Goal: Task Accomplishment & Management: Use online tool/utility

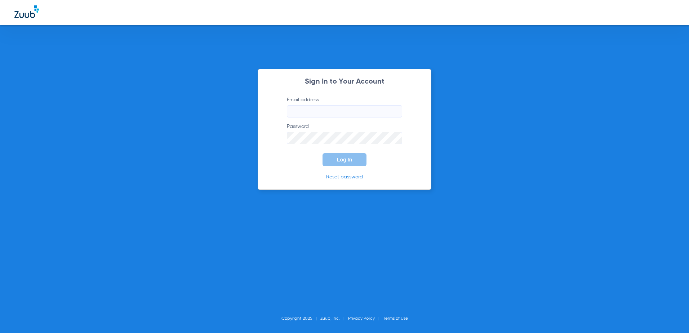
type input "[EMAIL_ADDRESS][DOMAIN_NAME]"
click at [345, 160] on span "Log In" at bounding box center [344, 160] width 15 height 6
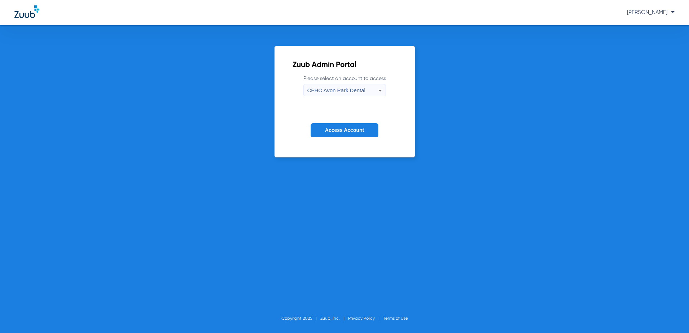
click at [351, 94] on div "CFHC Avon Park Dental" at bounding box center [342, 90] width 71 height 12
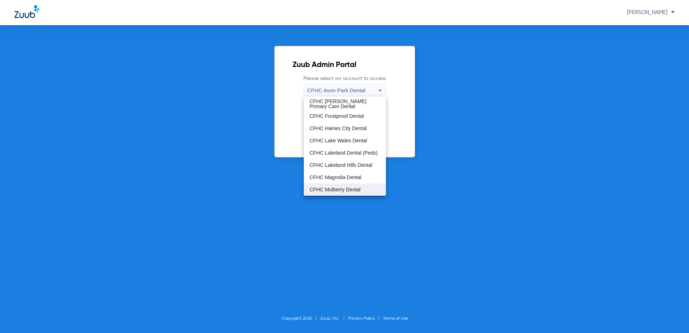
scroll to position [48, 0]
drag, startPoint x: 339, startPoint y: 178, endPoint x: 347, endPoint y: 128, distance: 51.5
click at [339, 179] on span "CFHC Wauchula Primary Care Dental" at bounding box center [345, 177] width 71 height 10
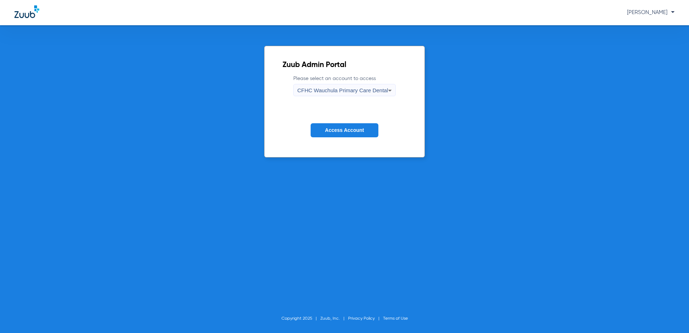
click at [337, 130] on span "Access Account" at bounding box center [344, 130] width 39 height 6
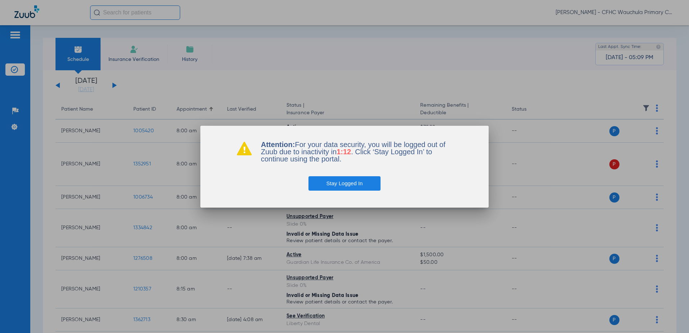
click at [357, 183] on button "Stay Logged In" at bounding box center [344, 183] width 72 height 14
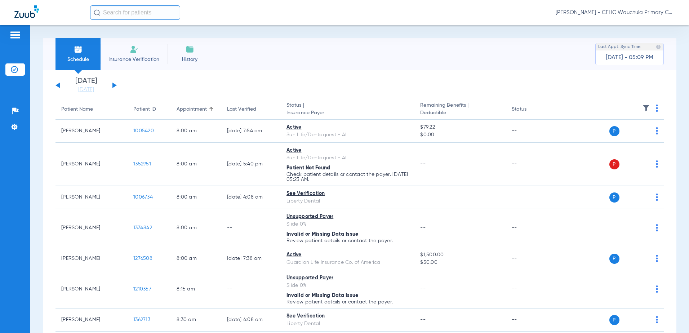
click at [116, 85] on button at bounding box center [114, 85] width 4 height 5
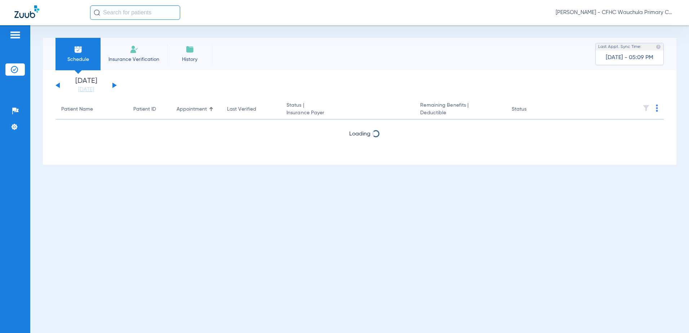
click at [116, 85] on button at bounding box center [114, 85] width 4 height 5
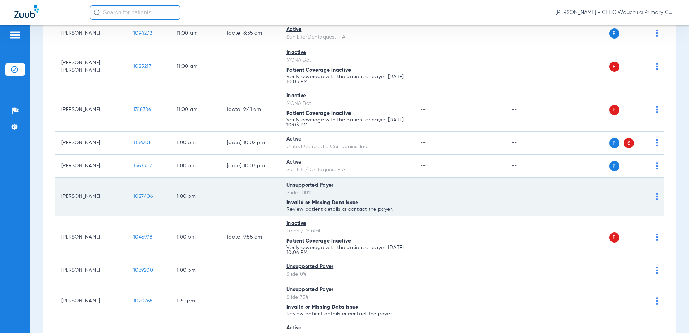
scroll to position [685, 0]
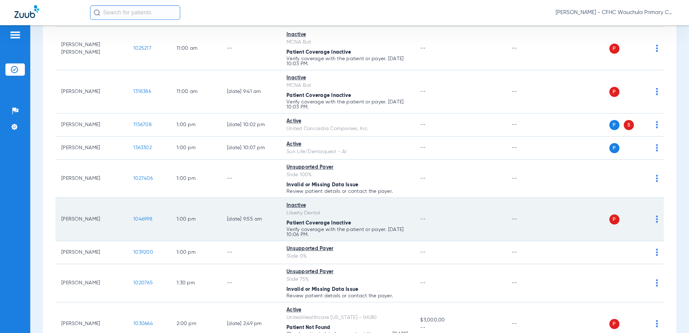
click at [145, 222] on span "1046998" at bounding box center [142, 219] width 19 height 5
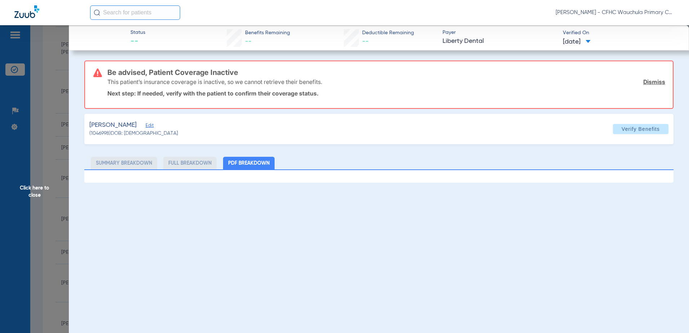
click at [152, 126] on span "Edit" at bounding box center [149, 126] width 6 height 7
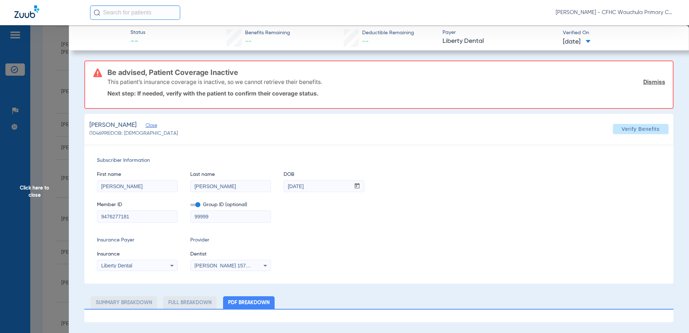
click at [64, 170] on span "Click here to close" at bounding box center [34, 191] width 69 height 333
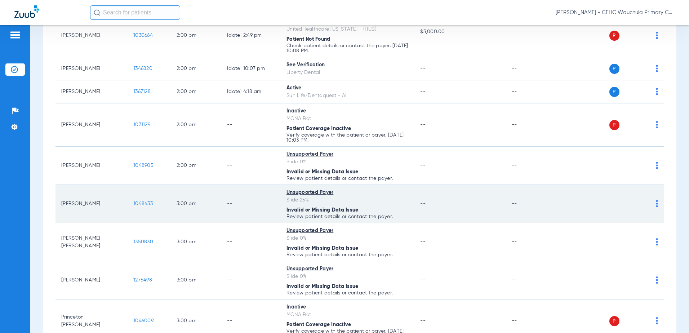
scroll to position [1259, 0]
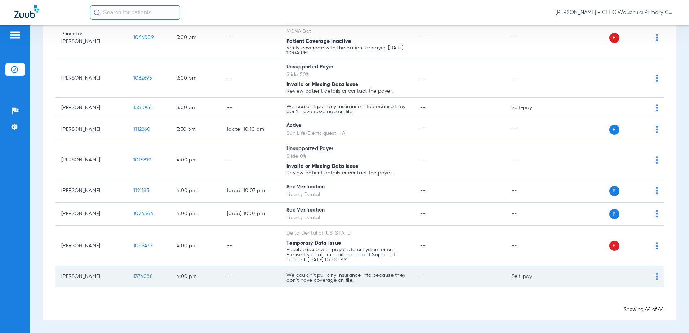
click at [147, 274] on span "1374088" at bounding box center [142, 276] width 19 height 5
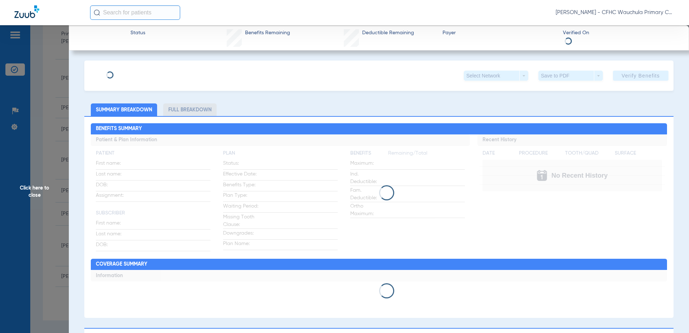
type input "[PERSON_NAME]"
type input "[GEOGRAPHIC_DATA]"
type input "[DATE]"
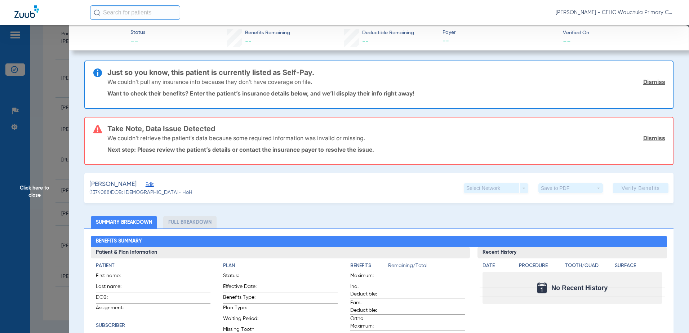
click at [152, 185] on span "Edit" at bounding box center [149, 185] width 6 height 7
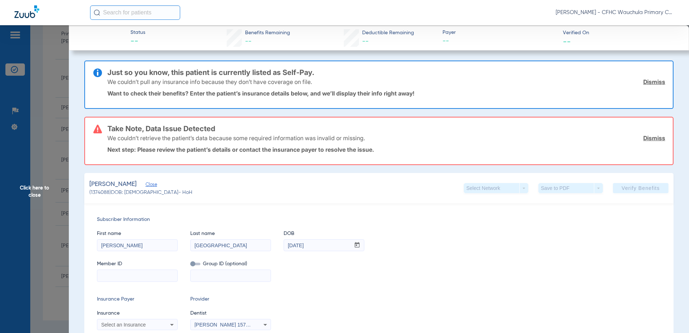
click at [139, 281] on input at bounding box center [137, 276] width 80 height 12
paste input "9322130831"
type input "9322130831"
click at [120, 325] on span "Select an Insurance" at bounding box center [123, 325] width 45 height 6
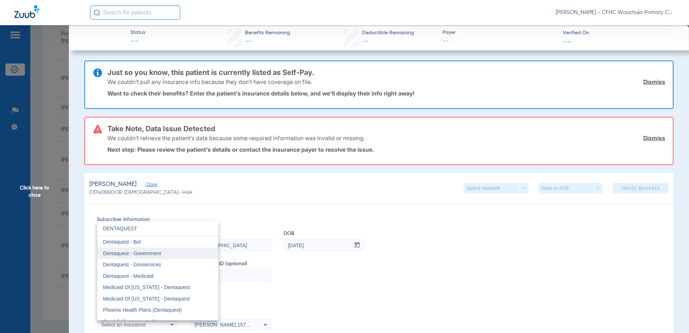
type input "DENTAQUEST"
click at [164, 252] on mat-option "Dentaquest - Government" at bounding box center [157, 254] width 121 height 12
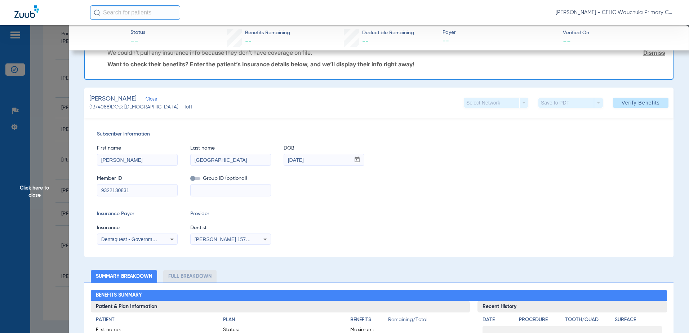
scroll to position [36, 0]
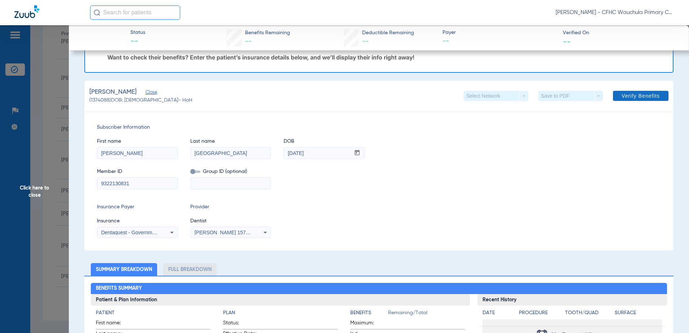
click at [613, 95] on span at bounding box center [640, 95] width 55 height 17
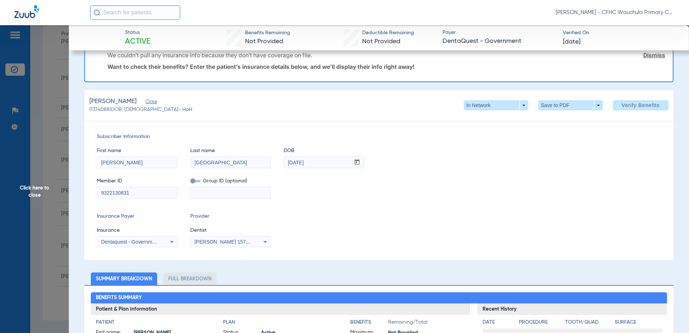
scroll to position [0, 0]
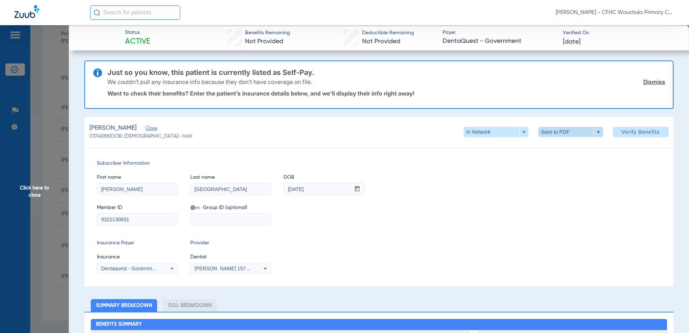
click at [562, 136] on span at bounding box center [570, 131] width 17 height 17
click at [558, 147] on span "Save to PDF" at bounding box center [568, 146] width 28 height 5
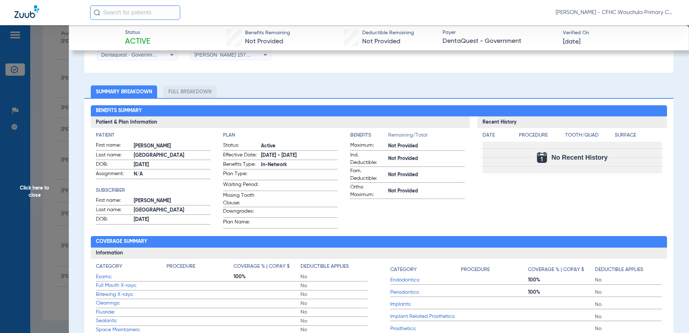
scroll to position [252, 0]
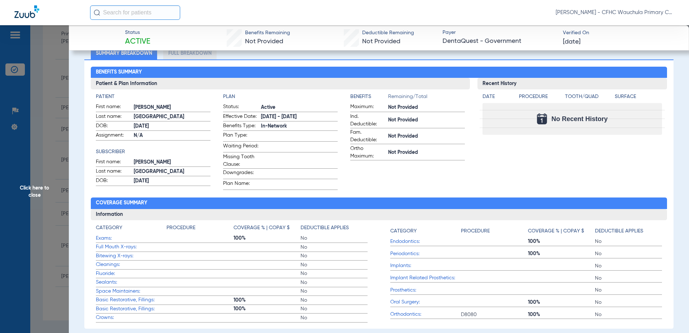
click at [63, 120] on span "Click here to close" at bounding box center [34, 191] width 69 height 333
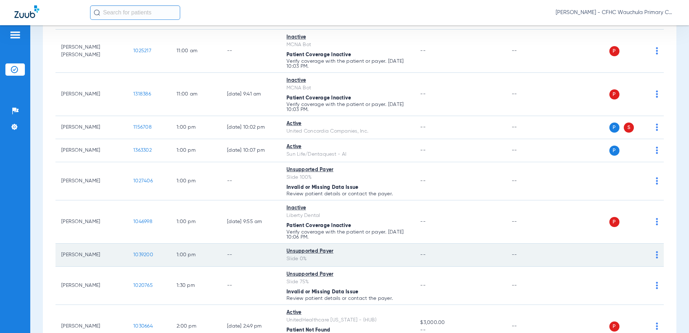
scroll to position [718, 0]
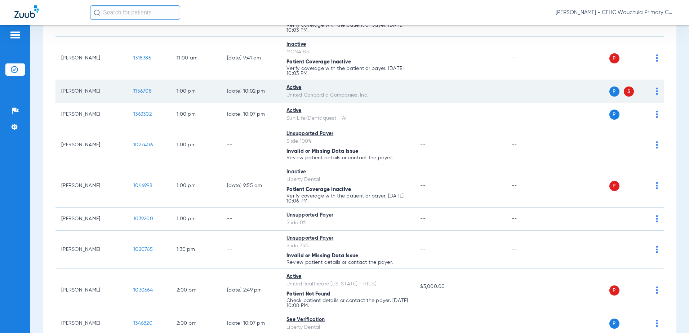
click at [143, 94] on span "1156708" at bounding box center [142, 91] width 18 height 5
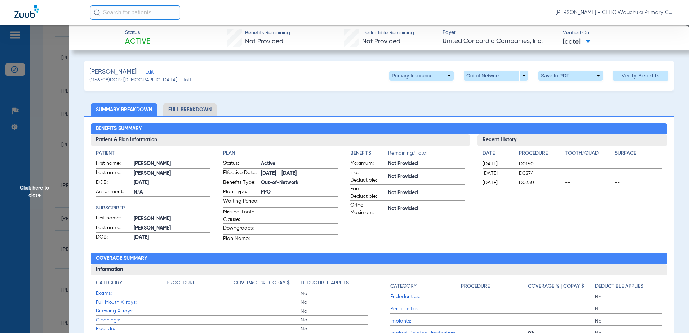
click at [187, 109] on li "Full Breakdown" at bounding box center [189, 109] width 53 height 13
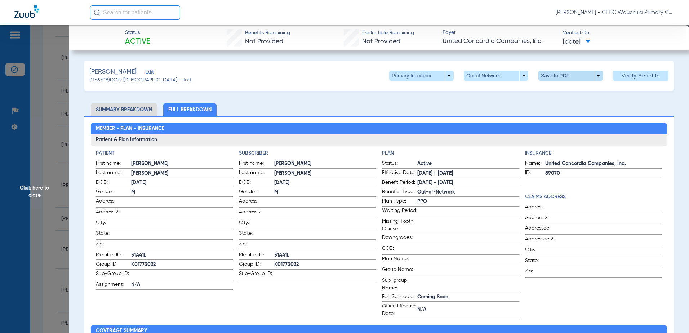
click at [570, 74] on span at bounding box center [570, 75] width 17 height 17
click at [564, 88] on span "Save to PDF" at bounding box center [568, 90] width 28 height 5
click at [562, 76] on span at bounding box center [570, 75] width 17 height 17
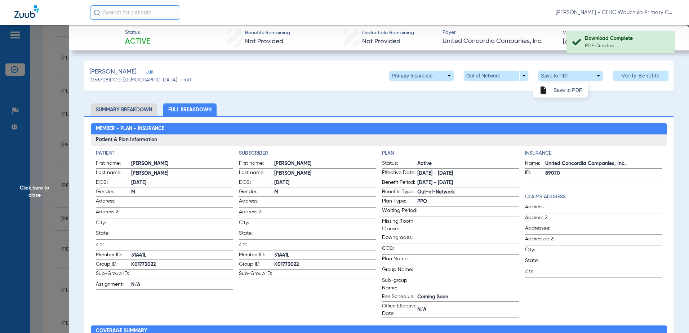
click at [575, 97] on div "insert_drive_file Save to PDF" at bounding box center [560, 90] width 55 height 15
click at [52, 113] on span "Click here to close" at bounding box center [34, 191] width 69 height 333
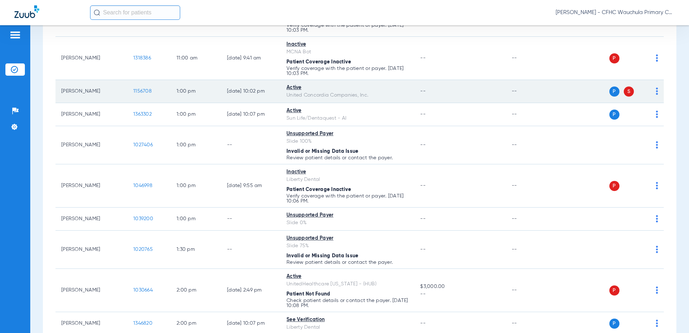
click at [140, 94] on span "1156708" at bounding box center [142, 91] width 18 height 5
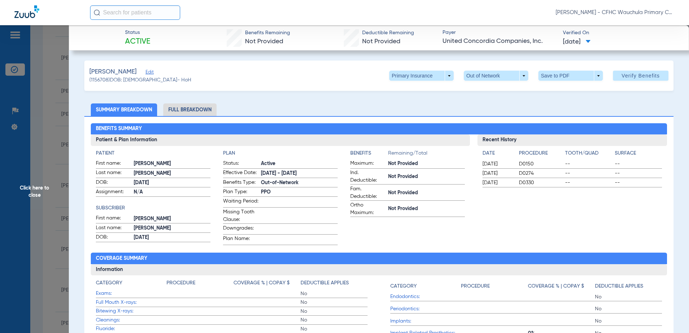
click at [46, 146] on span "Click here to close" at bounding box center [34, 191] width 69 height 333
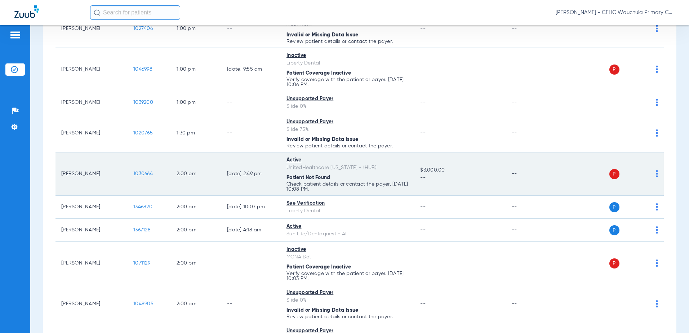
scroll to position [862, 0]
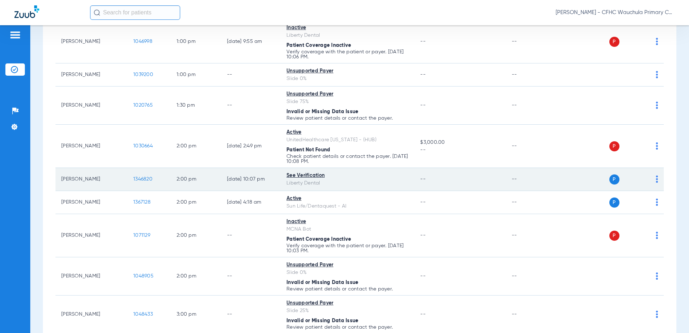
click at [143, 182] on span "1346820" at bounding box center [142, 179] width 19 height 5
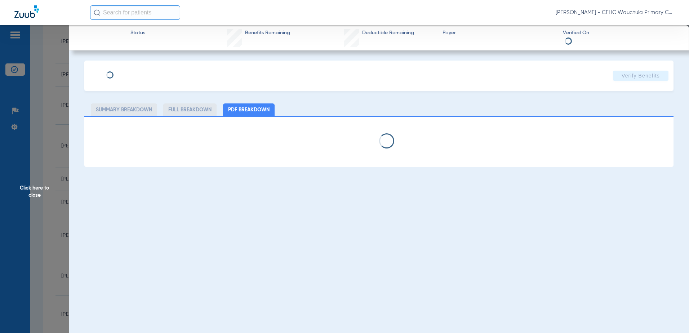
type input "[PERSON_NAME]"
type input "[DATE]"
type input "9605753278"
type input "99999"
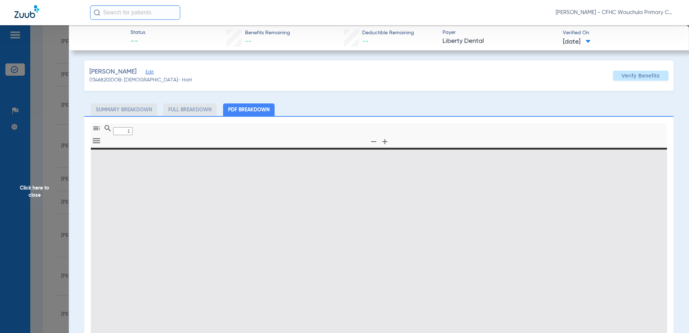
type input "0"
select select "page-width"
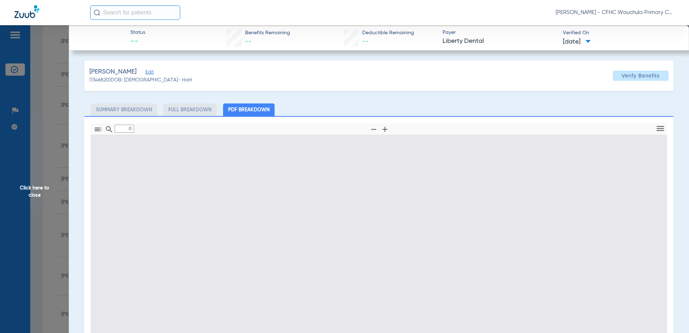
type input "1"
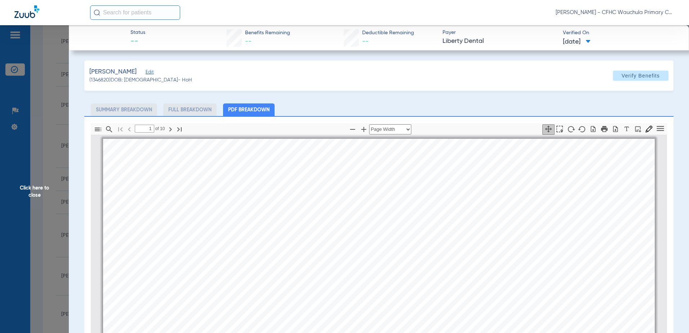
scroll to position [4, 0]
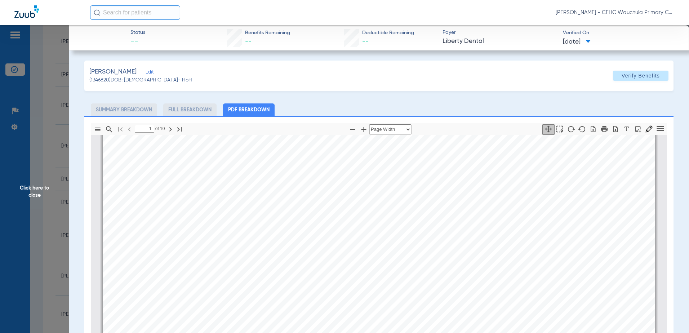
click at [152, 75] on span "Edit" at bounding box center [149, 73] width 6 height 7
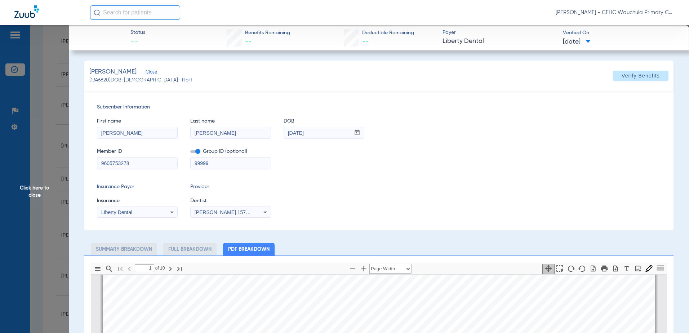
click at [133, 168] on input "9605753278" at bounding box center [137, 163] width 80 height 12
click at [612, 266] on icon "button" at bounding box center [615, 268] width 7 height 7
drag, startPoint x: 24, startPoint y: 139, endPoint x: 26, endPoint y: 135, distance: 3.7
click at [21, 139] on span "Click here to close" at bounding box center [34, 191] width 69 height 333
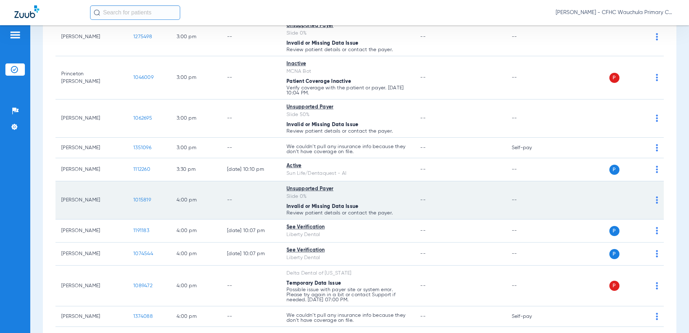
scroll to position [1223, 0]
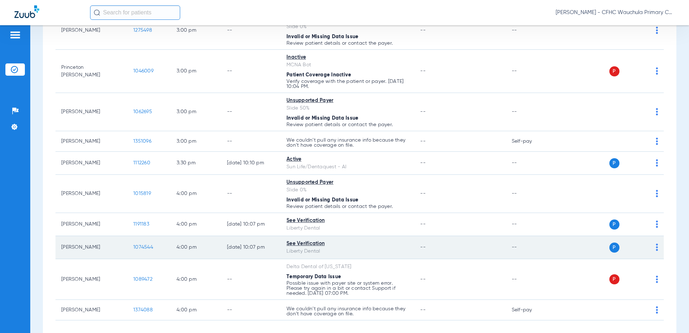
click at [142, 248] on span "1074544" at bounding box center [143, 247] width 20 height 5
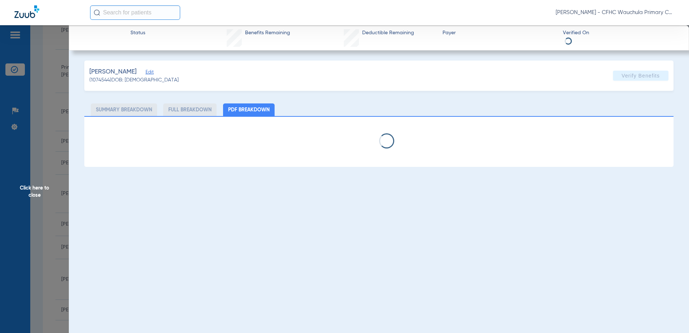
select select "page-width"
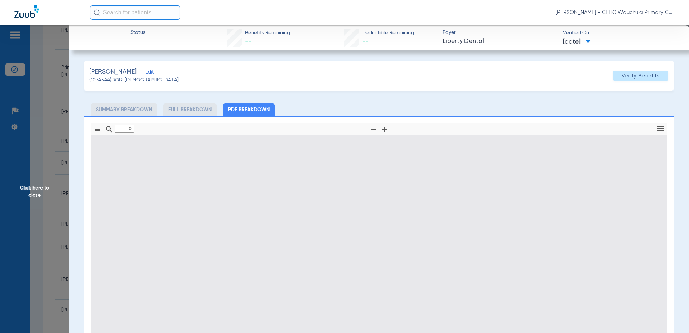
type input "1"
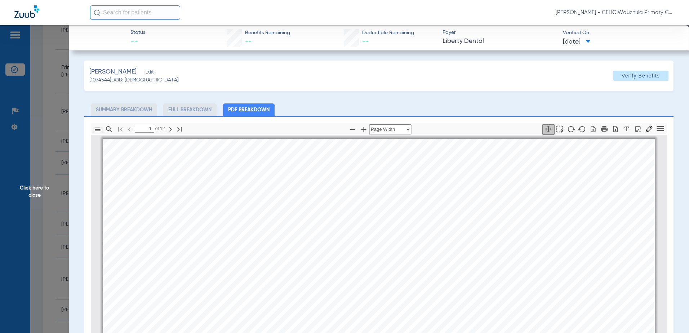
scroll to position [4, 0]
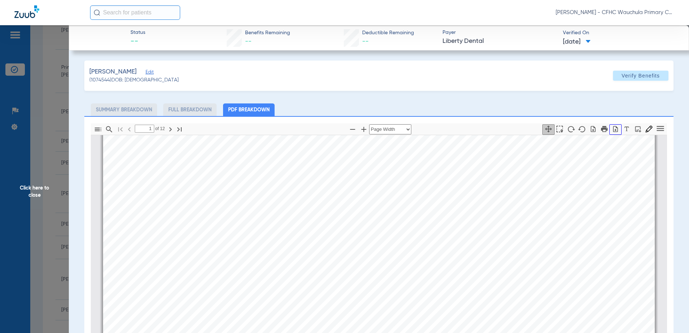
click at [612, 132] on icon "button" at bounding box center [615, 128] width 7 height 7
drag, startPoint x: 41, startPoint y: 129, endPoint x: 62, endPoint y: 125, distance: 20.5
click at [41, 129] on span "Click here to close" at bounding box center [34, 191] width 69 height 333
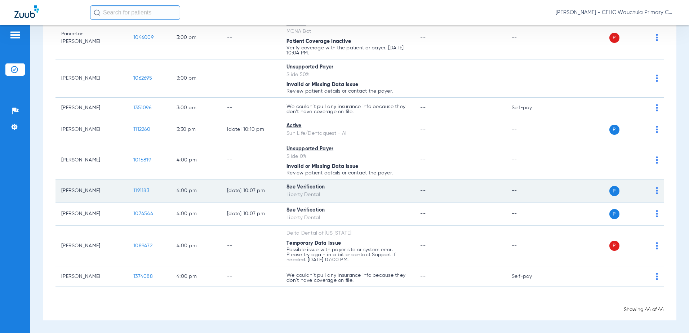
scroll to position [1259, 0]
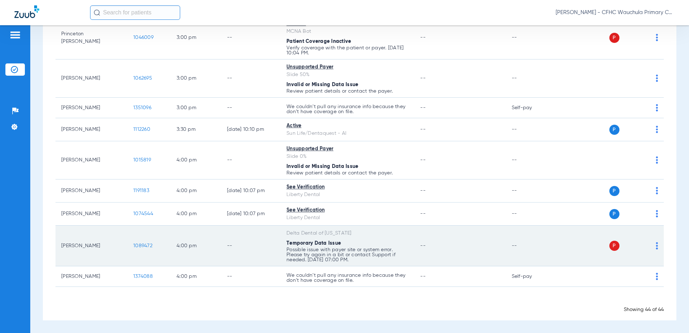
click at [141, 244] on span "1089472" at bounding box center [142, 245] width 19 height 5
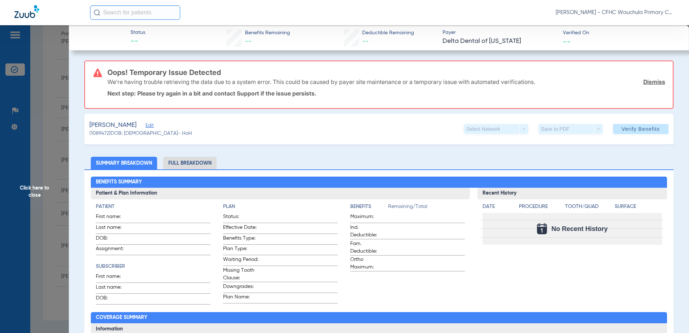
click at [152, 125] on span "Edit" at bounding box center [149, 126] width 6 height 7
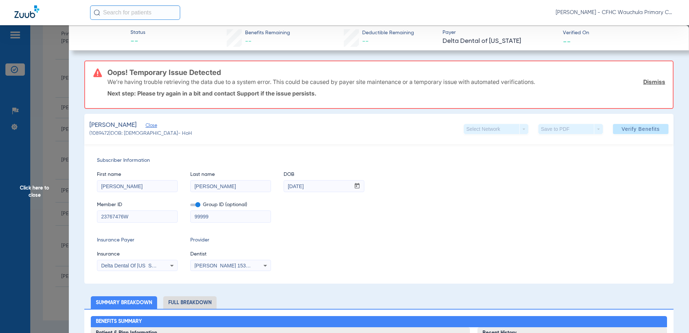
click at [193, 204] on span at bounding box center [195, 205] width 10 height 3
click at [190, 206] on input "checkbox" at bounding box center [190, 206] width 0 height 0
click at [634, 129] on span "Verify Benefits" at bounding box center [641, 129] width 38 height 6
